Goal: Entertainment & Leisure: Consume media (video, audio)

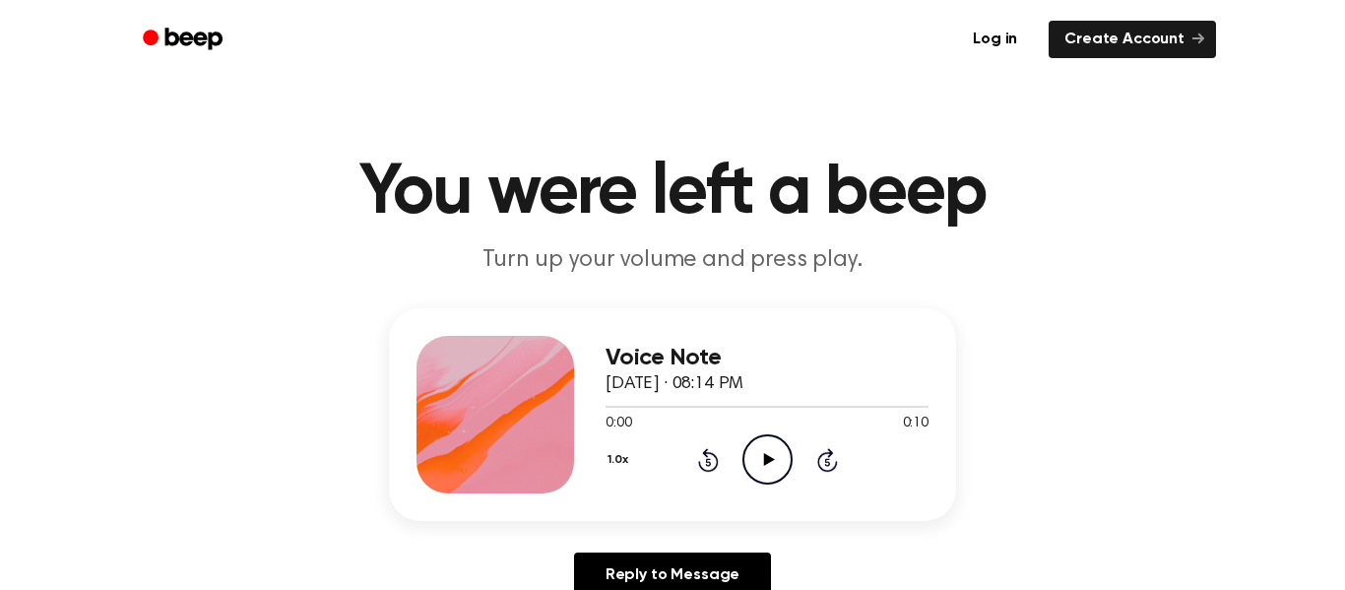
click at [768, 459] on icon at bounding box center [768, 459] width 11 height 13
click at [763, 471] on icon "Play Audio" at bounding box center [768, 459] width 50 height 50
click at [755, 466] on icon "Play Audio" at bounding box center [768, 459] width 50 height 50
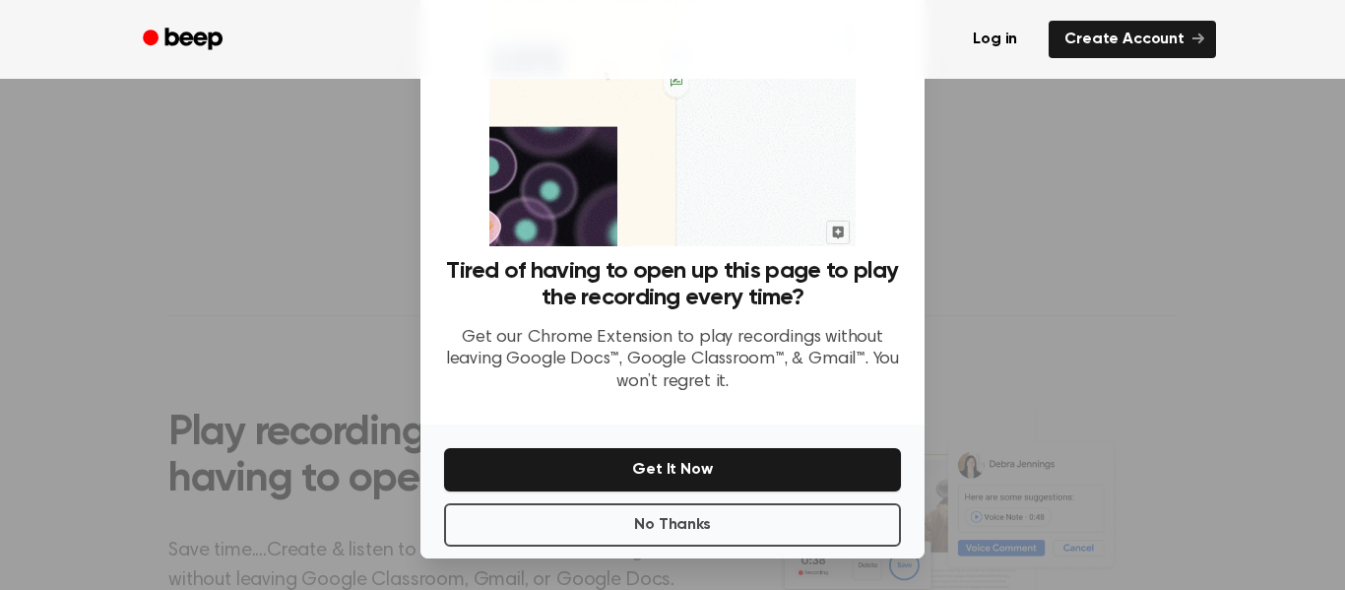
scroll to position [457, 0]
click at [780, 508] on button "No Thanks" at bounding box center [672, 524] width 457 height 43
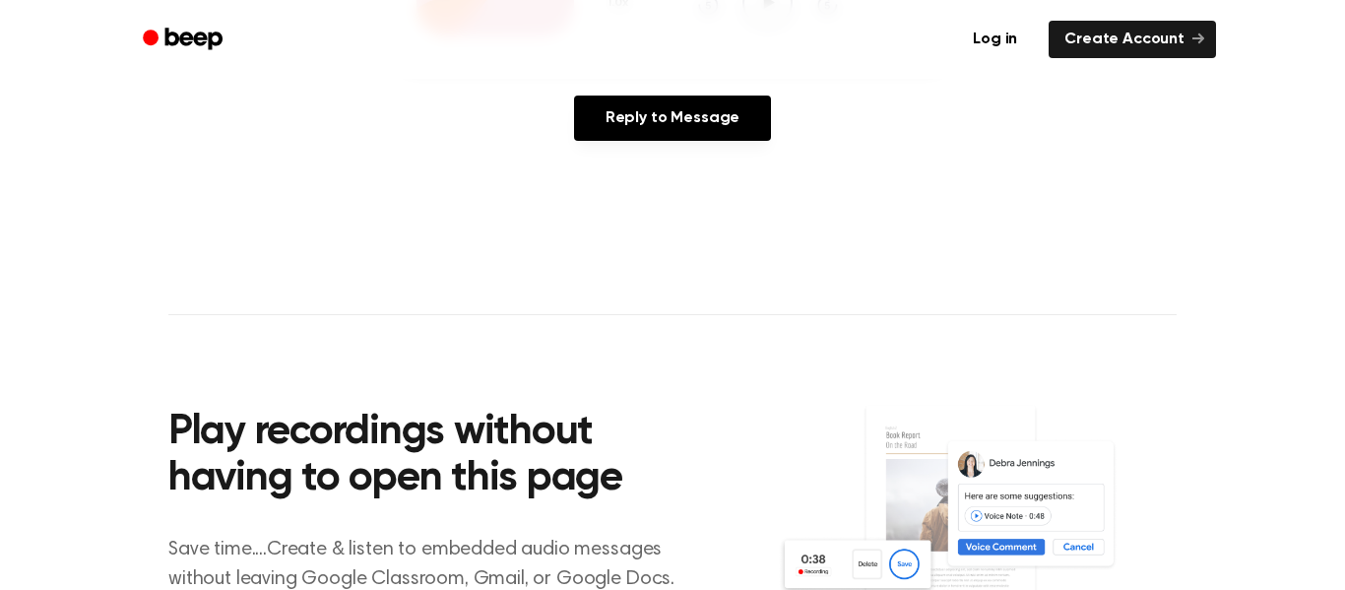
scroll to position [0, 0]
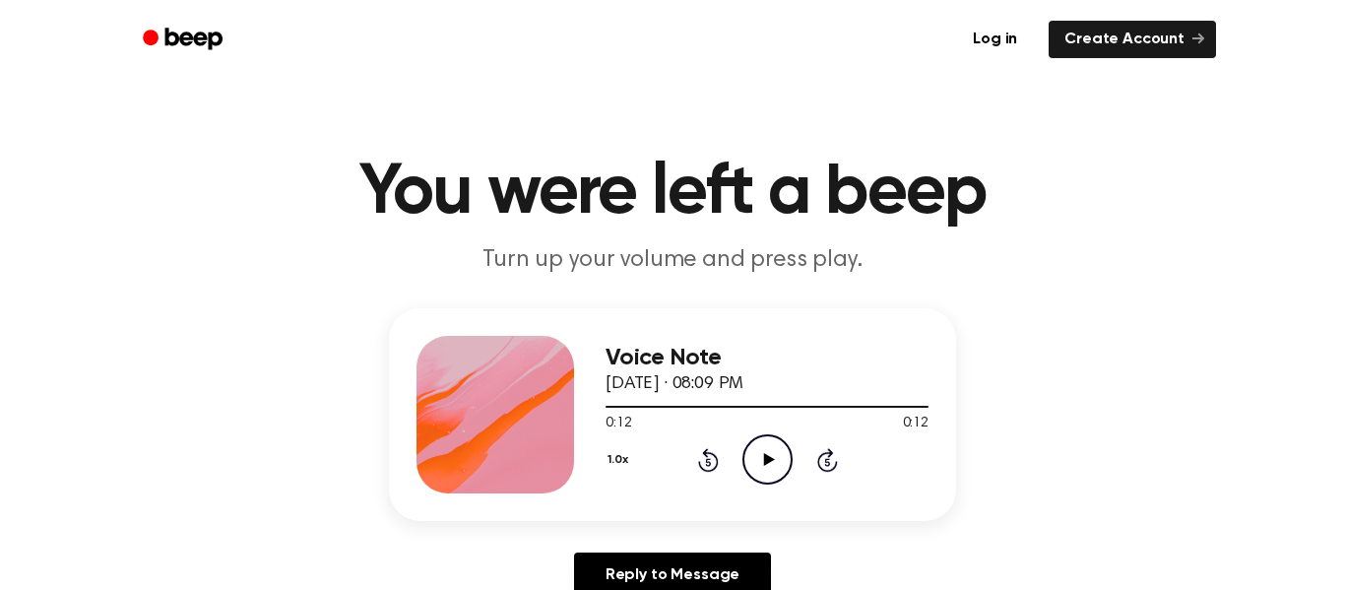
click at [769, 456] on icon "Play Audio" at bounding box center [768, 459] width 50 height 50
click at [768, 468] on icon "Pause Audio" at bounding box center [768, 459] width 50 height 50
click at [697, 464] on icon "Rewind 5 seconds" at bounding box center [708, 460] width 22 height 26
click at [708, 458] on icon "Rewind 5 seconds" at bounding box center [708, 460] width 22 height 26
click at [708, 462] on icon at bounding box center [707, 462] width 5 height 8
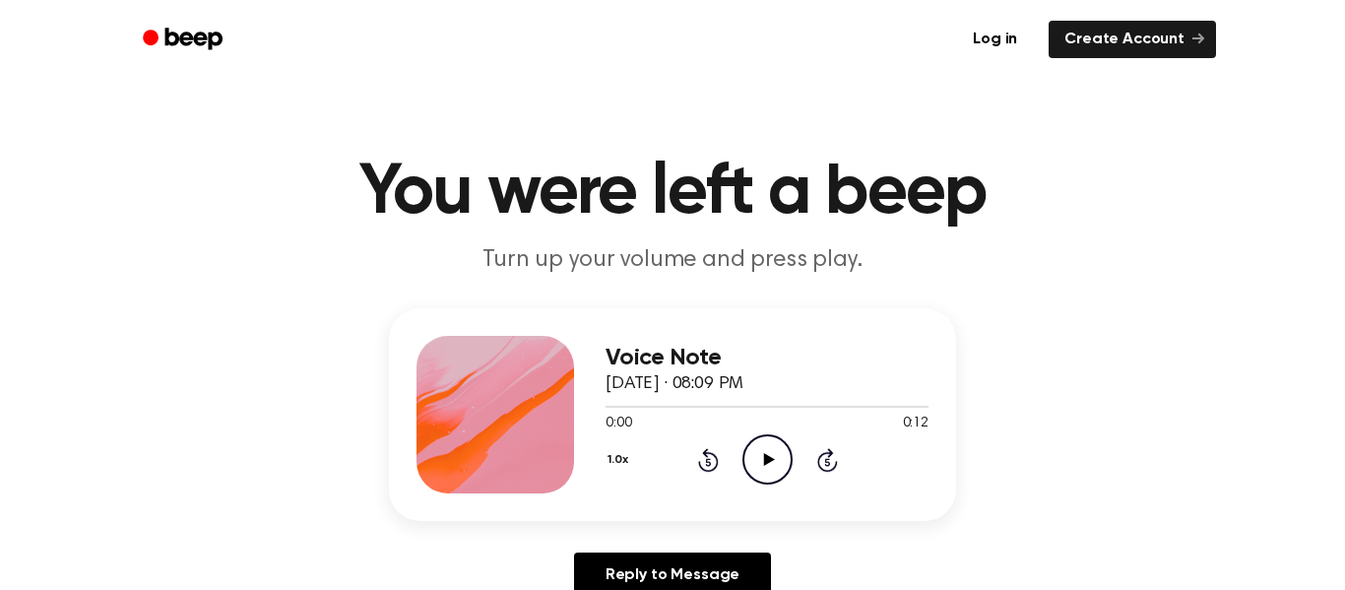
click at [762, 459] on icon "Play Audio" at bounding box center [768, 459] width 50 height 50
click at [778, 475] on icon "Pause Audio" at bounding box center [768, 459] width 50 height 50
click at [766, 482] on icon "Play Audio" at bounding box center [768, 459] width 50 height 50
click at [751, 442] on circle at bounding box center [768, 459] width 48 height 48
click at [763, 452] on icon "Play Audio" at bounding box center [768, 459] width 50 height 50
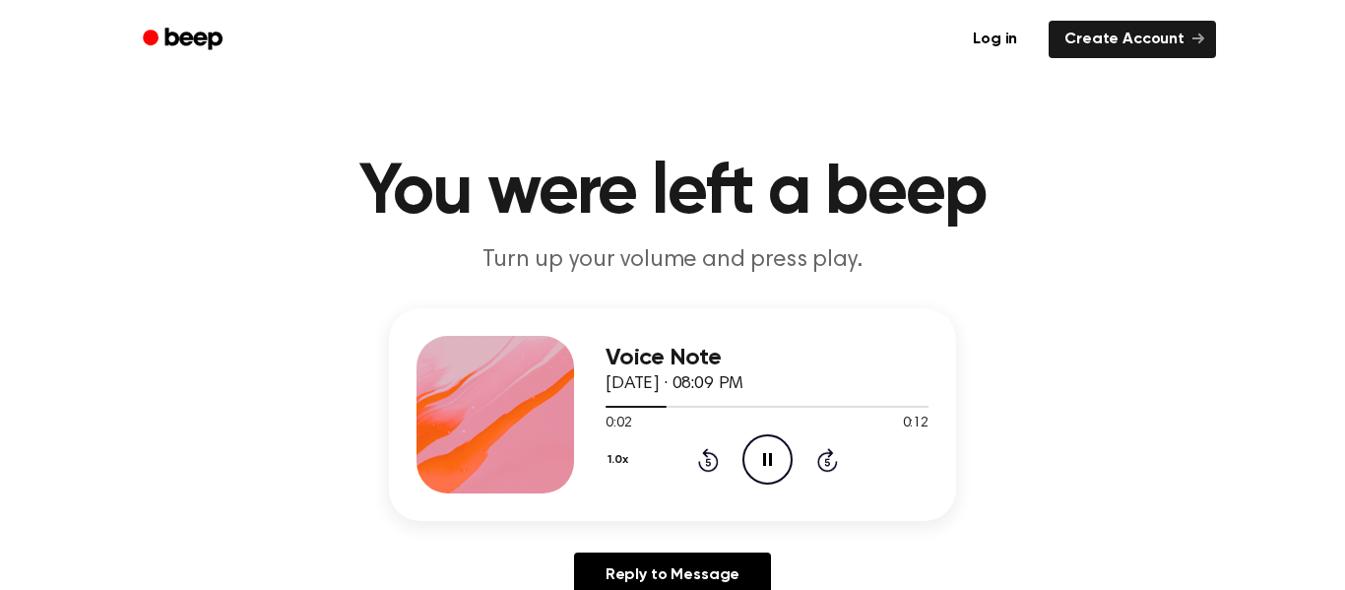
click at [762, 466] on icon "Pause Audio" at bounding box center [768, 459] width 50 height 50
click at [708, 462] on icon at bounding box center [707, 462] width 5 height 8
click at [781, 459] on icon "Play Audio" at bounding box center [768, 459] width 50 height 50
click at [766, 460] on icon "Pause Audio" at bounding box center [768, 459] width 50 height 50
click at [701, 460] on icon "Rewind 5 seconds" at bounding box center [708, 460] width 22 height 26
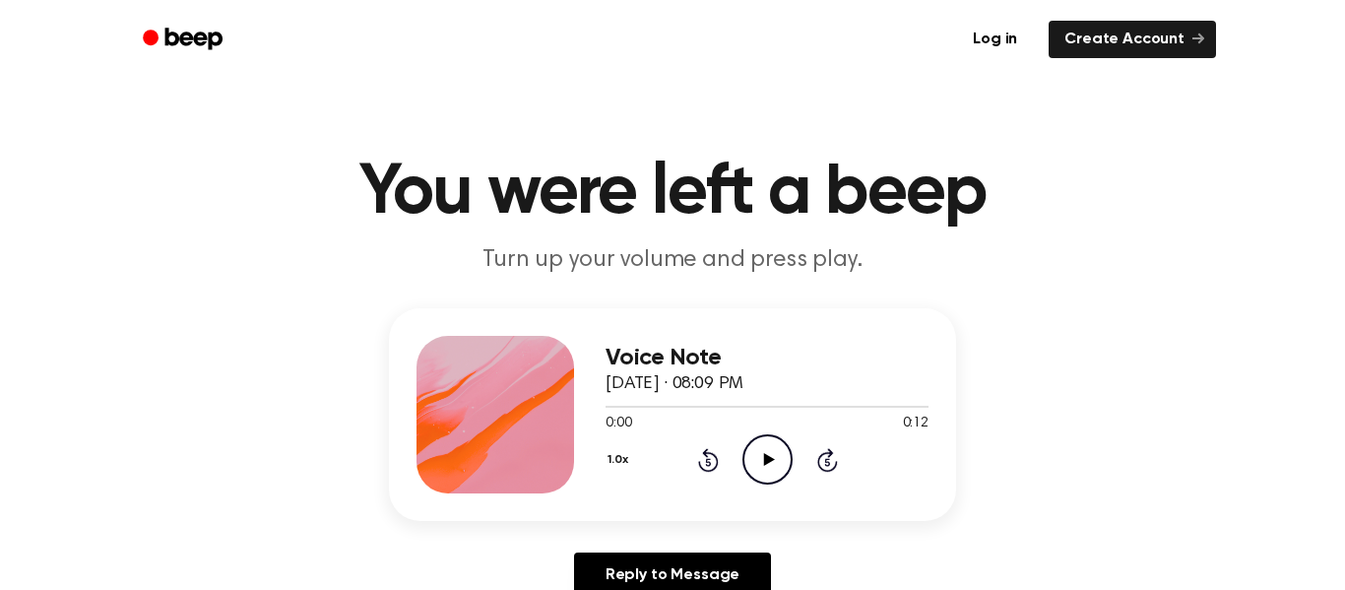
click at [708, 462] on icon at bounding box center [707, 462] width 5 height 8
click at [770, 472] on icon "Play Audio" at bounding box center [768, 459] width 50 height 50
click at [767, 461] on icon "Pause Audio" at bounding box center [768, 459] width 50 height 50
click at [769, 476] on icon "Play Audio" at bounding box center [768, 459] width 50 height 50
click at [769, 458] on icon at bounding box center [767, 459] width 9 height 13
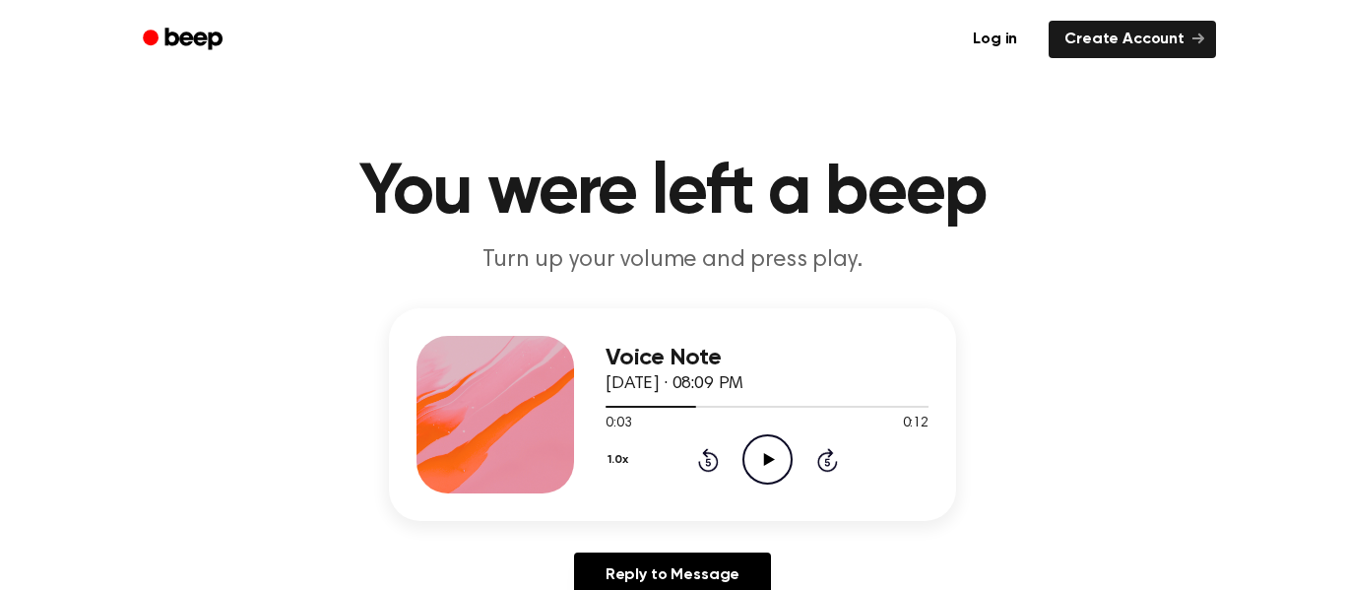
click at [702, 471] on icon at bounding box center [708, 460] width 21 height 24
click at [758, 463] on icon "Play Audio" at bounding box center [768, 459] width 50 height 50
click at [771, 463] on icon at bounding box center [767, 459] width 9 height 13
click at [749, 440] on icon "Play Audio" at bounding box center [768, 459] width 50 height 50
click at [756, 462] on icon "Pause Audio" at bounding box center [768, 459] width 50 height 50
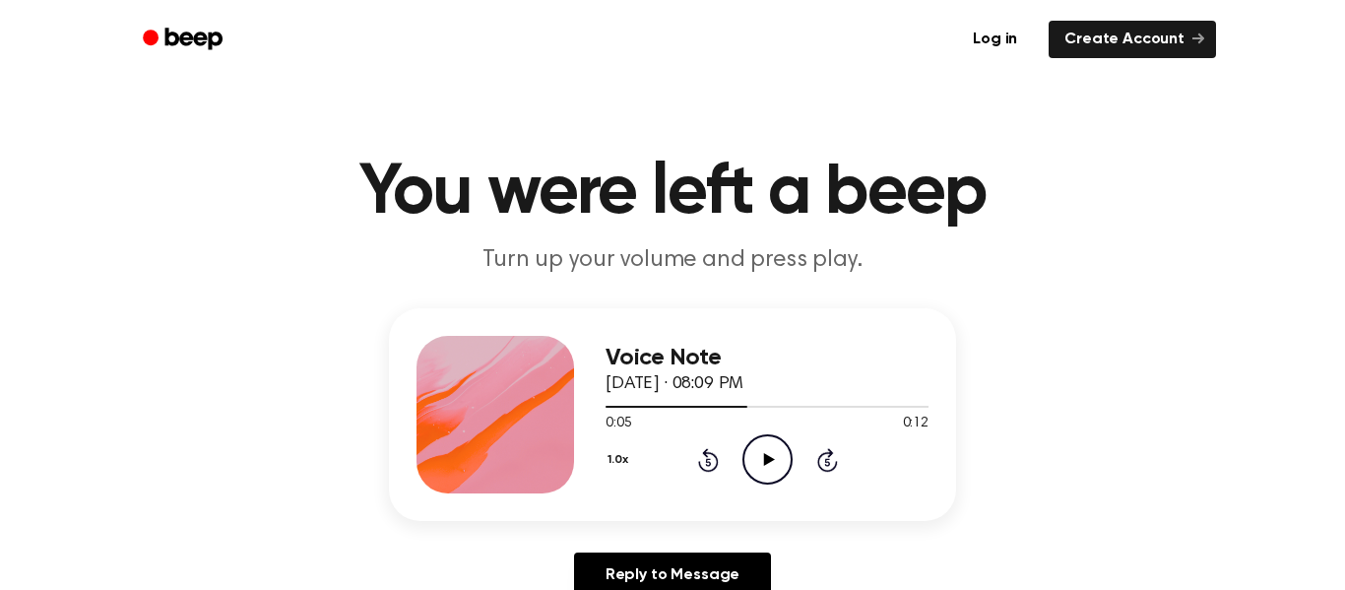
click at [769, 456] on icon "Play Audio" at bounding box center [768, 459] width 50 height 50
click at [753, 458] on icon "Pause Audio" at bounding box center [768, 459] width 50 height 50
click at [775, 479] on icon "Play Audio" at bounding box center [768, 459] width 50 height 50
click at [777, 467] on icon "Pause Audio" at bounding box center [768, 459] width 50 height 50
click at [764, 465] on icon at bounding box center [768, 459] width 11 height 13
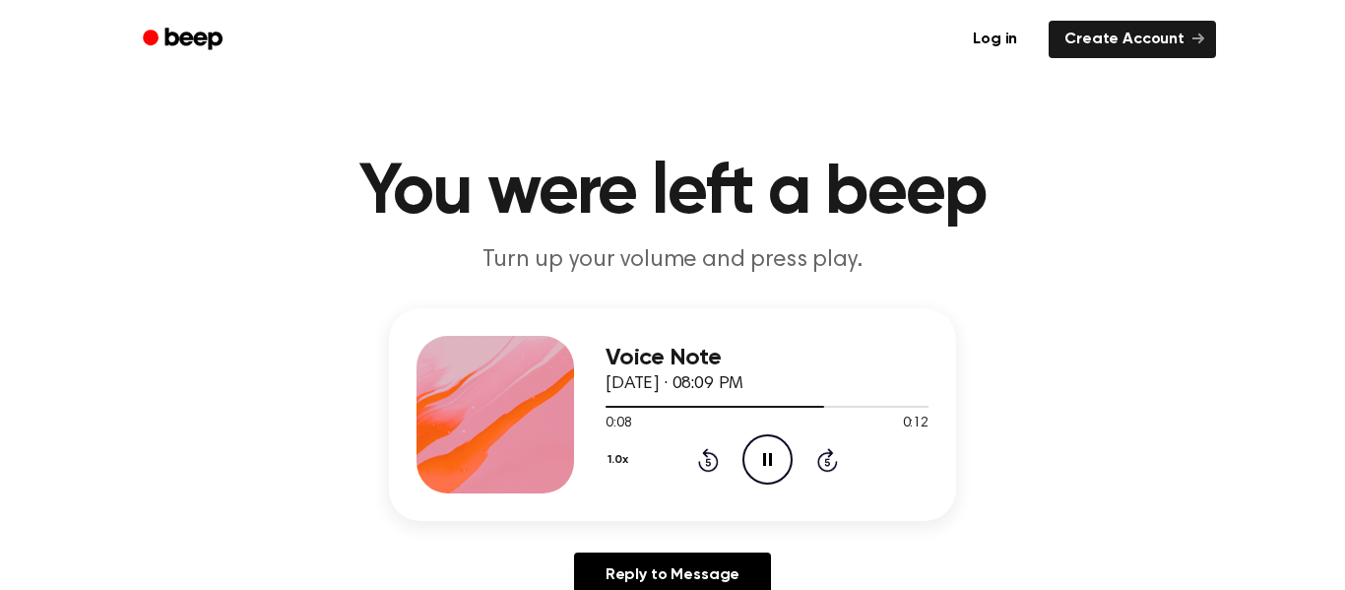
click at [767, 456] on icon "Pause Audio" at bounding box center [768, 459] width 50 height 50
click at [715, 472] on icon "Rewind 5 seconds" at bounding box center [708, 460] width 22 height 26
click at [774, 473] on icon "Play Audio" at bounding box center [768, 459] width 50 height 50
click at [767, 471] on icon "Pause Audio" at bounding box center [768, 459] width 50 height 50
click at [776, 461] on icon "Play Audio" at bounding box center [768, 459] width 50 height 50
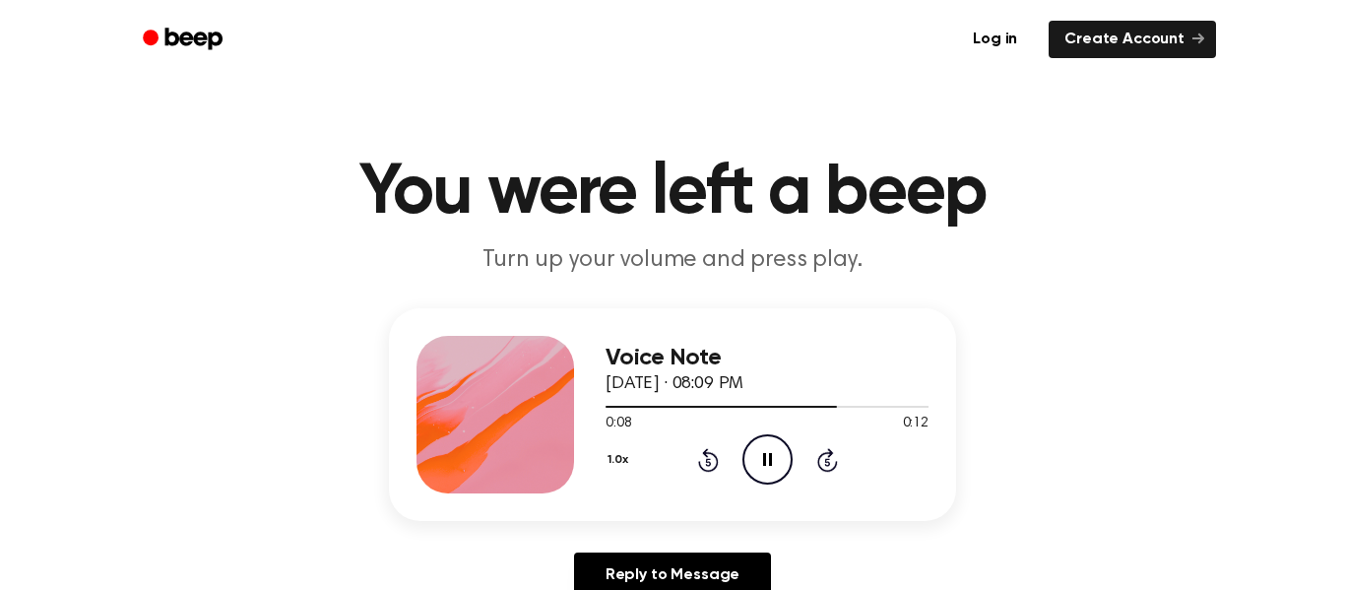
click at [774, 473] on icon "Pause Audio" at bounding box center [768, 459] width 50 height 50
click at [769, 456] on icon "Play Audio" at bounding box center [768, 459] width 50 height 50
click at [750, 476] on icon "Pause Audio" at bounding box center [768, 459] width 50 height 50
click at [703, 450] on icon "Rewind 5 seconds" at bounding box center [708, 460] width 22 height 26
click at [759, 471] on icon "Play Audio" at bounding box center [768, 459] width 50 height 50
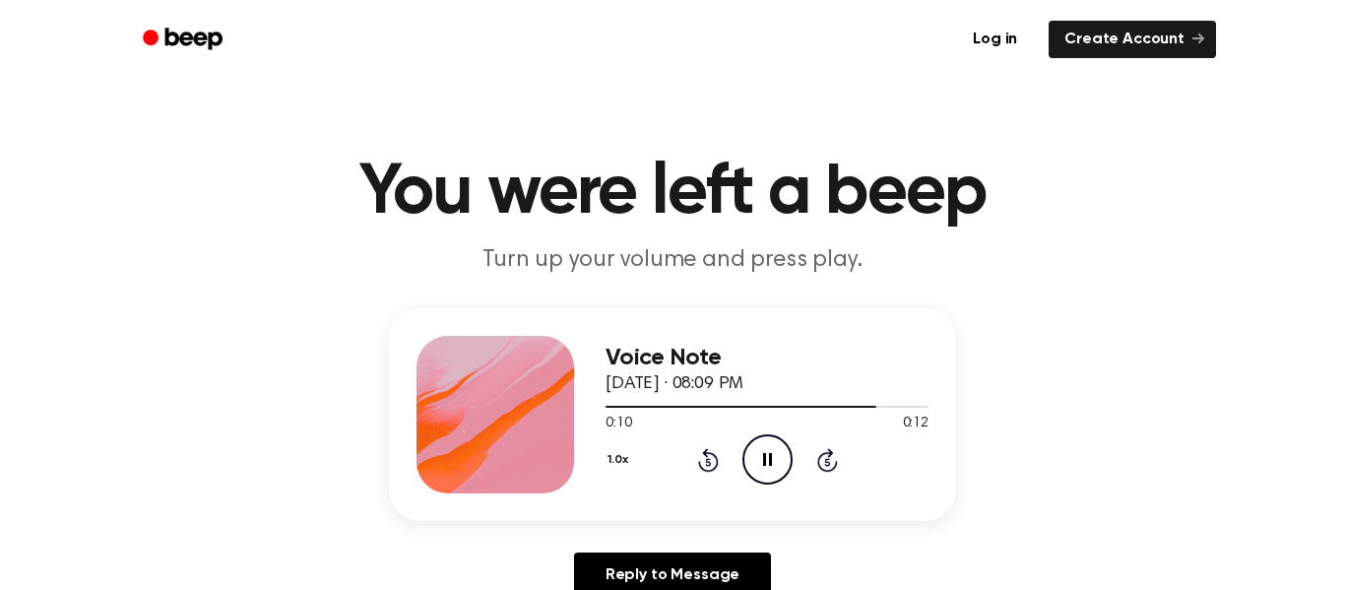
click at [764, 482] on icon "Pause Audio" at bounding box center [768, 459] width 50 height 50
click at [770, 461] on icon at bounding box center [768, 459] width 11 height 13
click at [770, 461] on icon at bounding box center [767, 459] width 9 height 13
click at [709, 445] on div "1.0x Rewind 5 seconds Play Audio Skip 5 seconds" at bounding box center [767, 459] width 323 height 50
click at [703, 454] on icon at bounding box center [708, 460] width 21 height 24
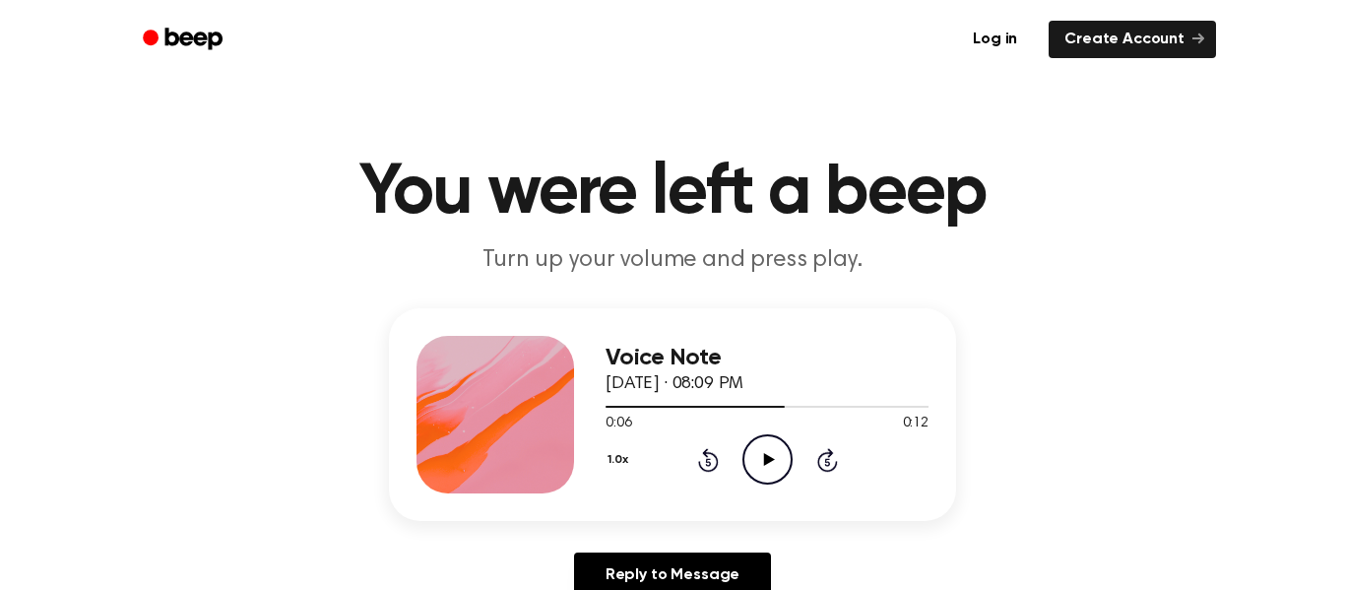
click at [760, 439] on icon "Play Audio" at bounding box center [768, 459] width 50 height 50
click at [738, 484] on div "1.0x Rewind 5 seconds Pause Audio Skip 5 seconds" at bounding box center [767, 459] width 323 height 50
click at [763, 465] on icon at bounding box center [767, 459] width 9 height 13
click at [757, 457] on icon "Play Audio" at bounding box center [768, 459] width 50 height 50
click at [765, 459] on icon at bounding box center [767, 459] width 9 height 13
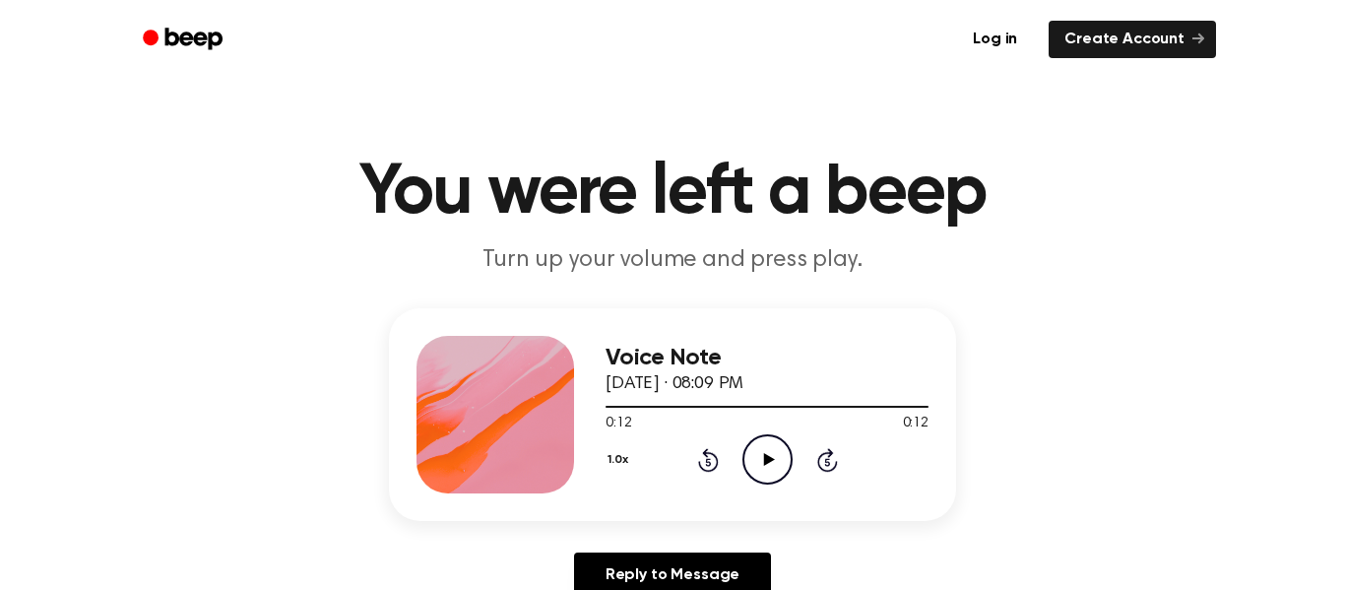
click at [926, 442] on div "1.0x Rewind 5 seconds Play Audio Skip 5 seconds" at bounding box center [767, 459] width 323 height 50
